Goal: Check status: Check status

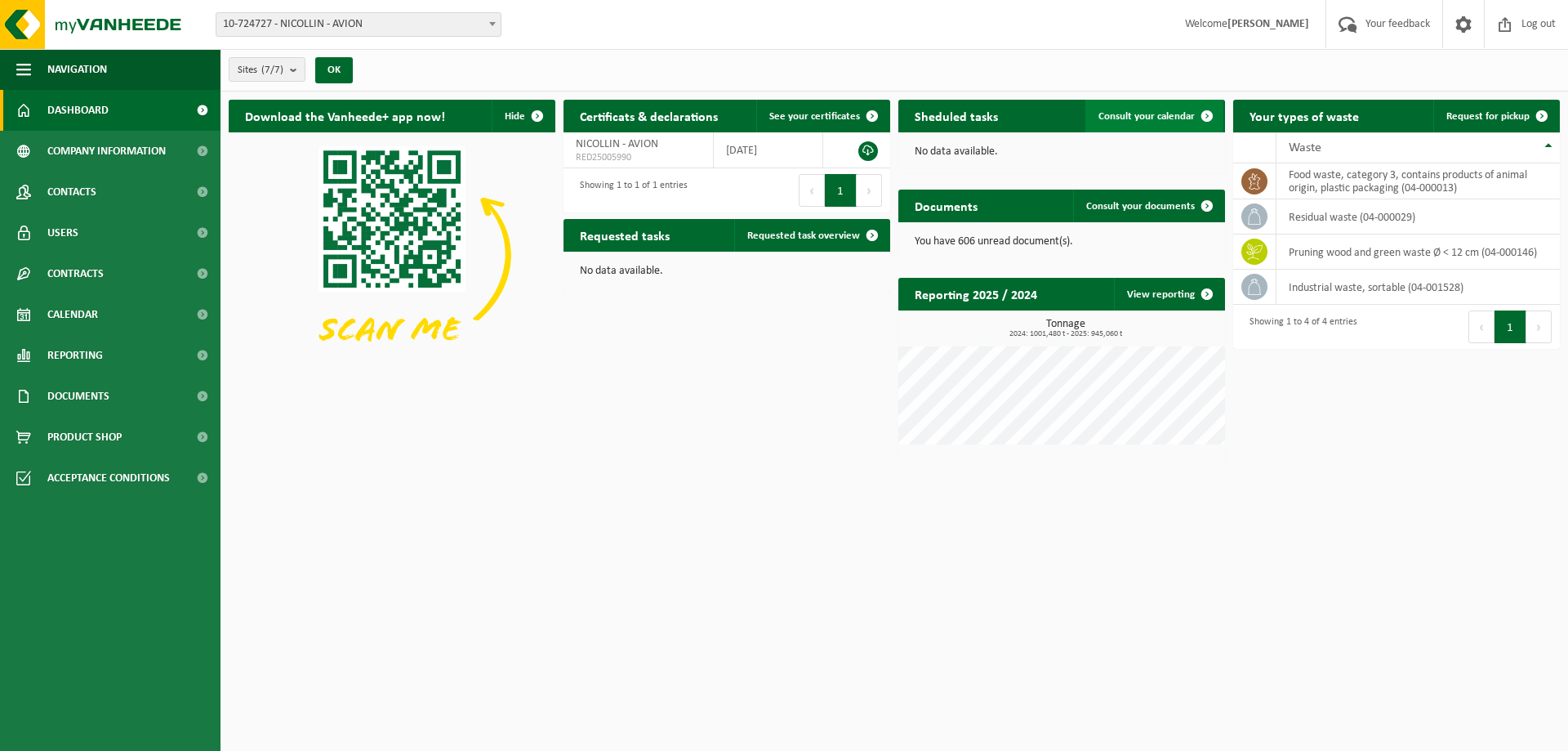
click at [1104, 104] on link "Consult your calendar" at bounding box center [1154, 115] width 138 height 33
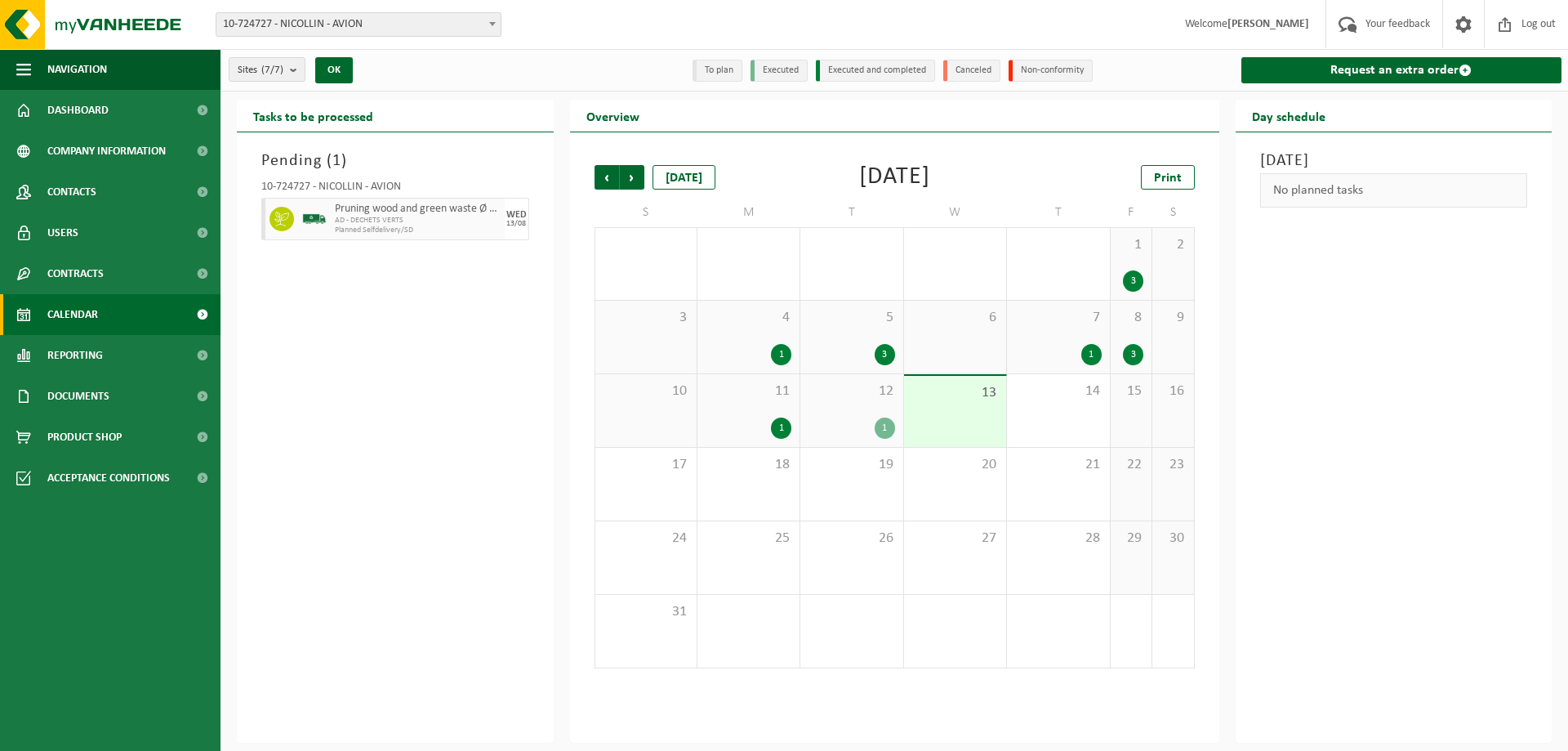
click at [861, 400] on div "12 1" at bounding box center [851, 411] width 102 height 73
click at [893, 430] on div "1" at bounding box center [884, 429] width 21 height 22
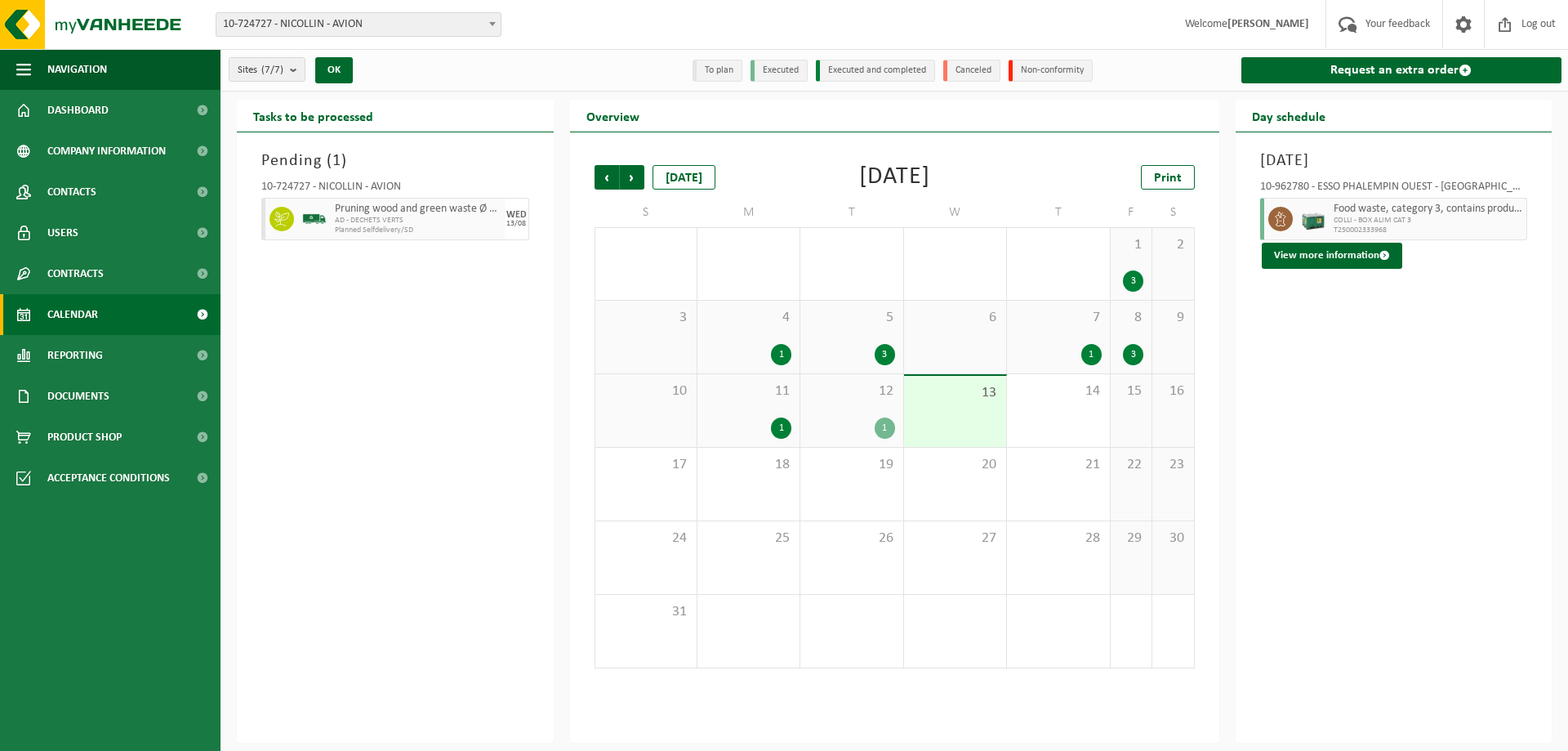
click at [1368, 211] on span "Food waste, category 3, contains products of animal origin, plastic packaging" at bounding box center [1428, 209] width 189 height 13
click at [1299, 257] on button "View more information" at bounding box center [1332, 255] width 141 height 27
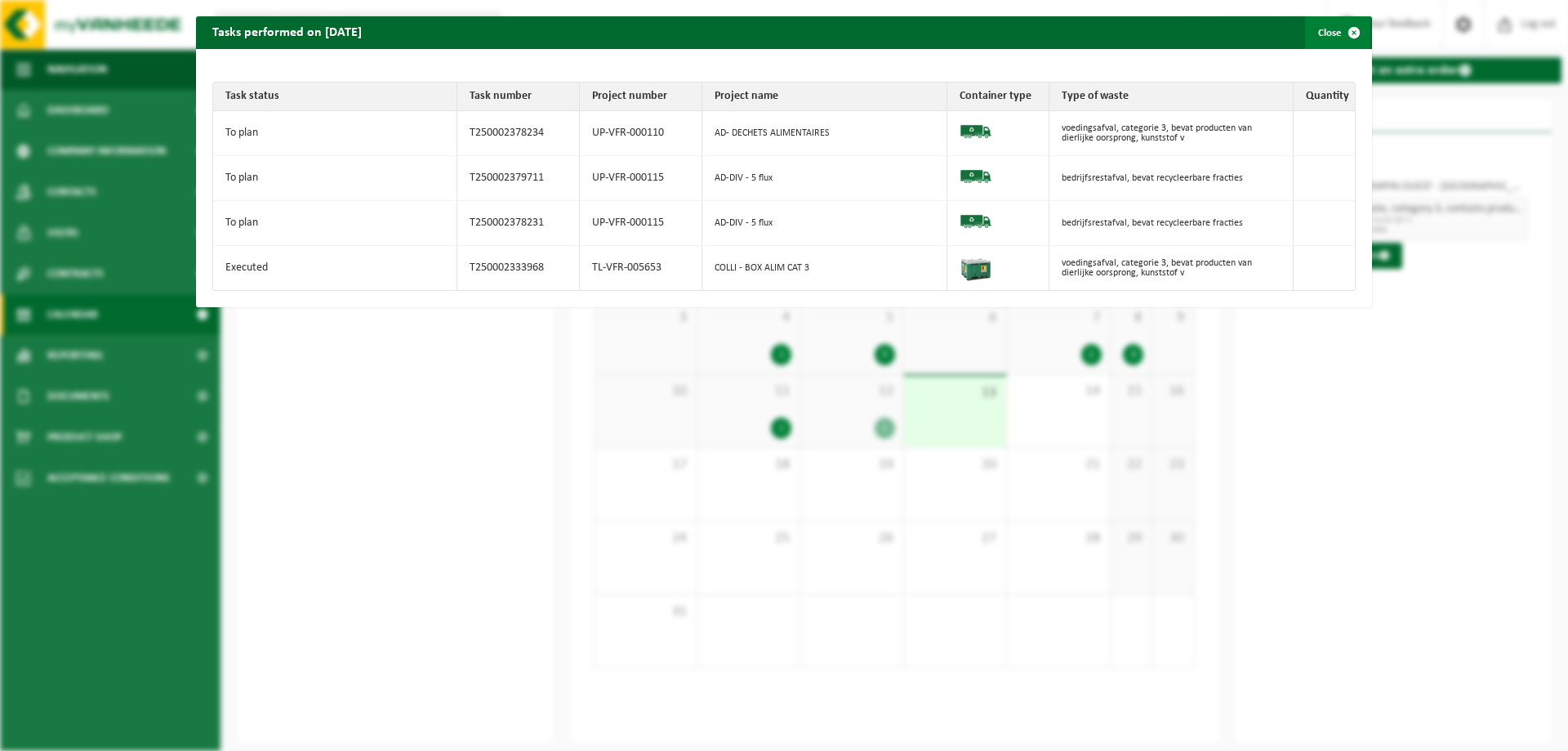
click at [1338, 25] on span "button" at bounding box center [1353, 33] width 33 height 33
